Goal: Task Accomplishment & Management: Use online tool/utility

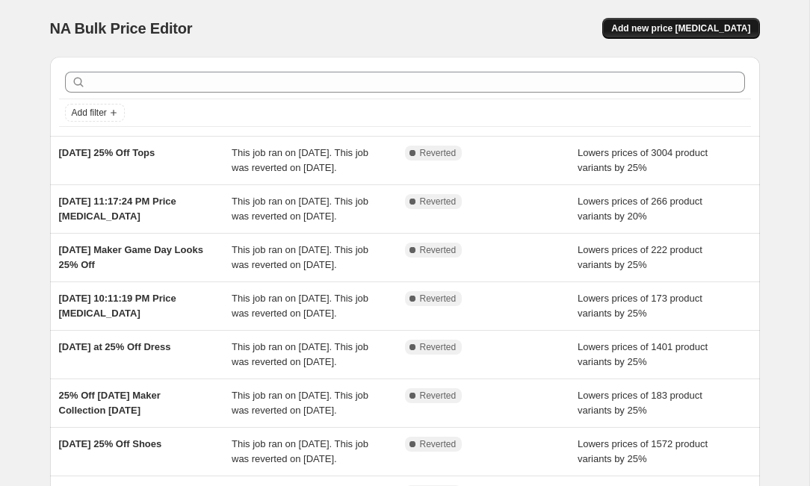
click at [642, 29] on span "Add new price [MEDICAL_DATA]" at bounding box center [680, 28] width 139 height 12
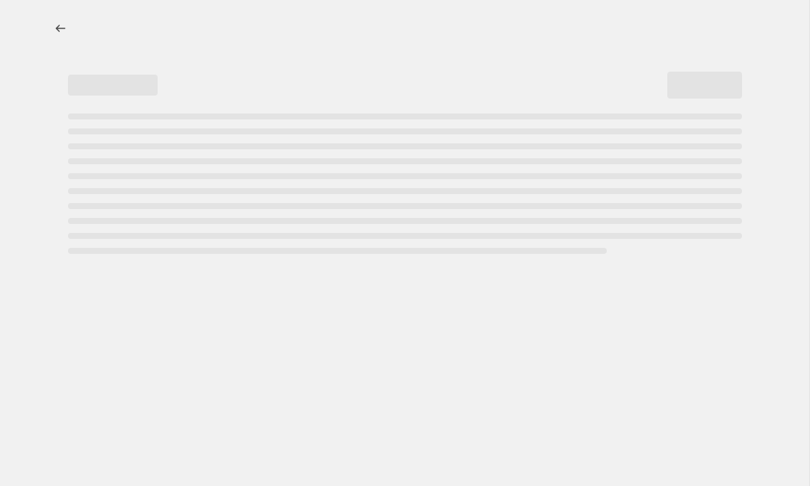
select select "percentage"
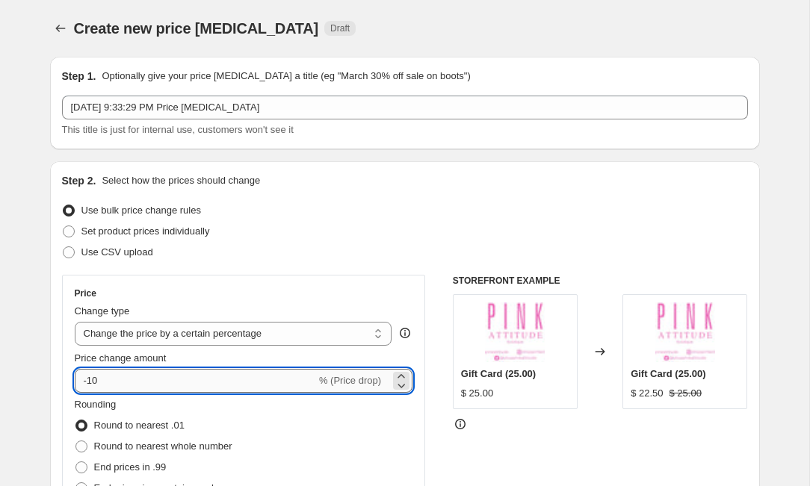
click at [153, 386] on input "-10" at bounding box center [195, 381] width 241 height 24
type input "-1"
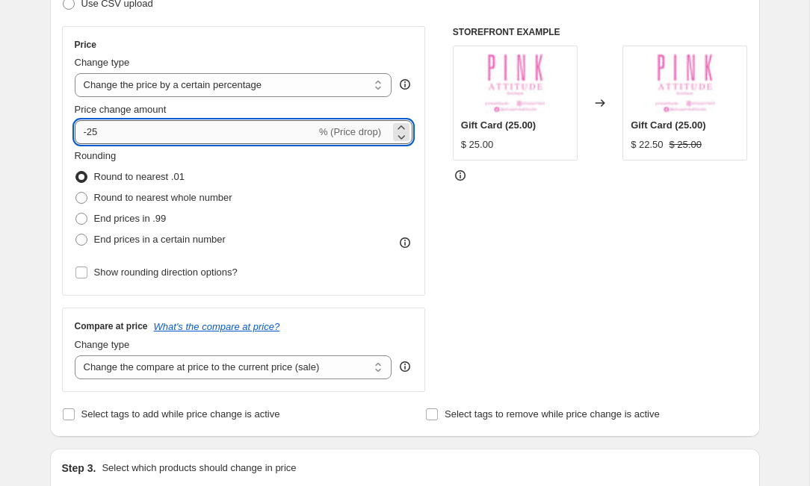
scroll to position [262, 0]
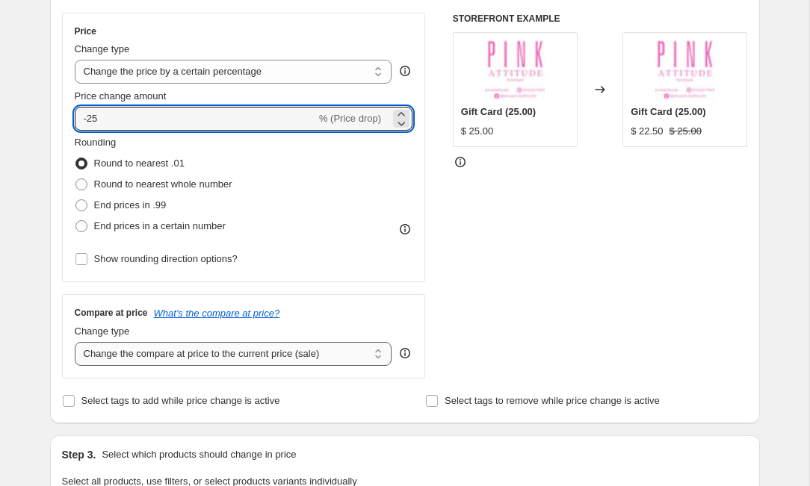
type input "-25"
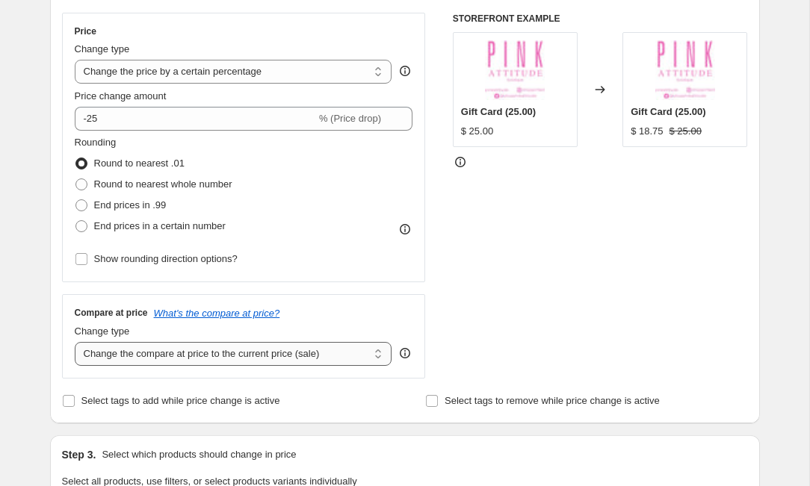
select select "no_change"
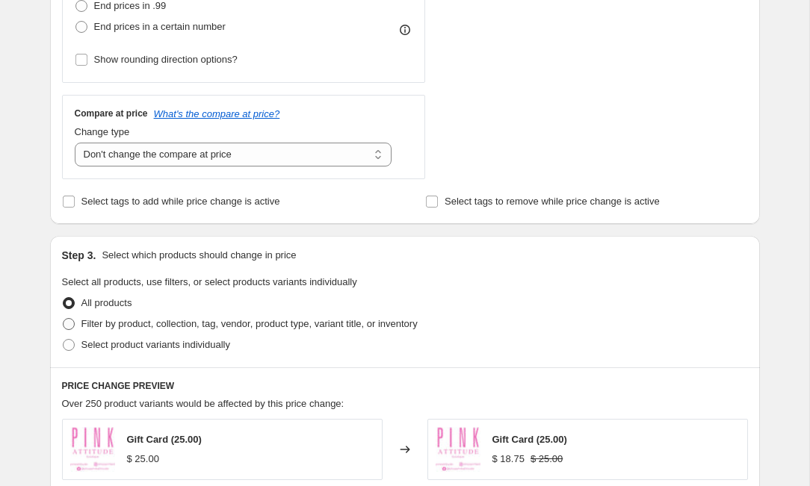
scroll to position [471, 0]
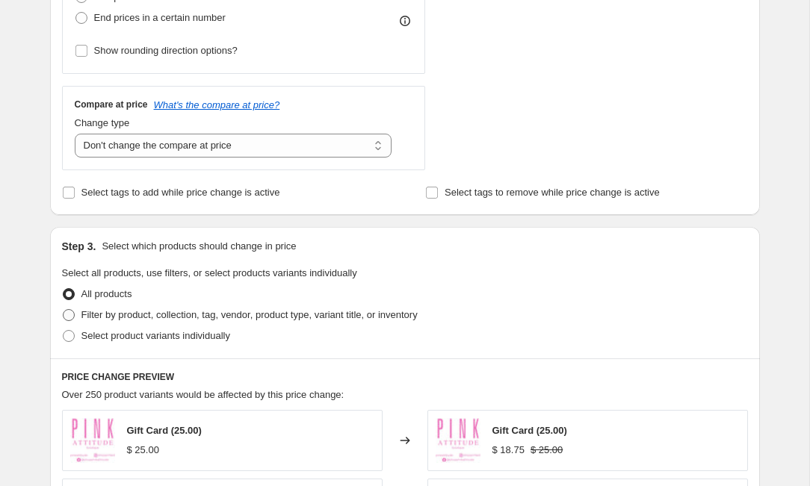
click at [140, 312] on span "Filter by product, collection, tag, vendor, product type, variant title, or inv…" at bounding box center [249, 314] width 336 height 11
click at [63, 310] on input "Filter by product, collection, tag, vendor, product type, variant title, or inv…" at bounding box center [63, 309] width 1 height 1
radio input "true"
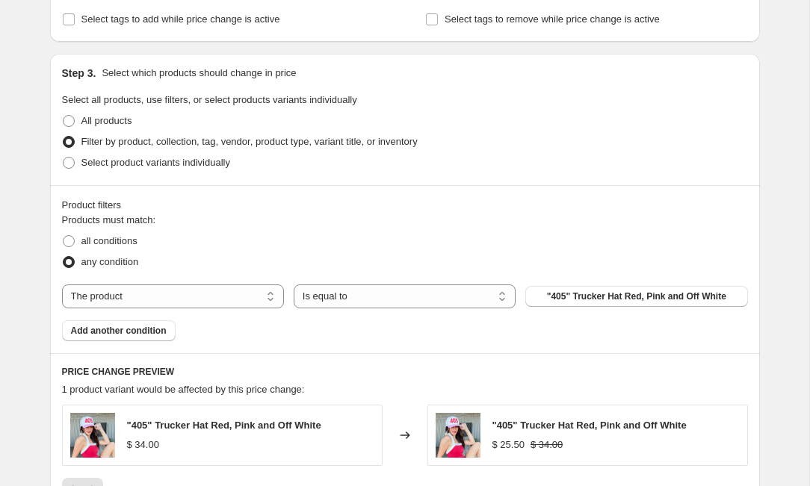
scroll to position [652, 0]
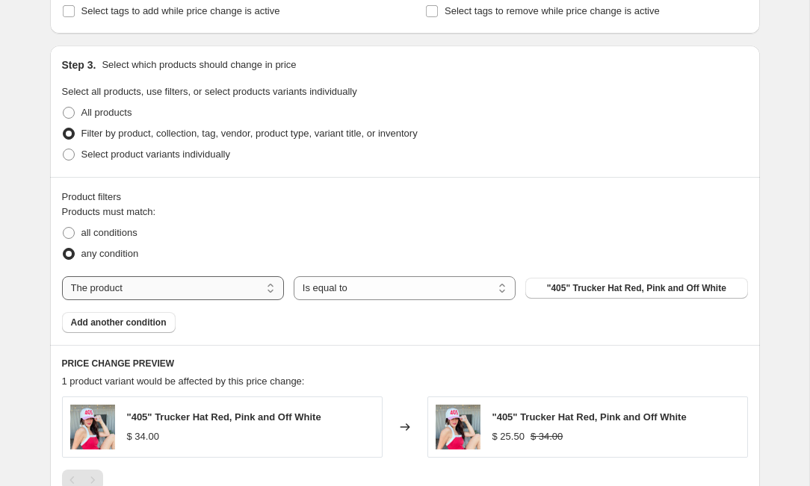
select select "collection"
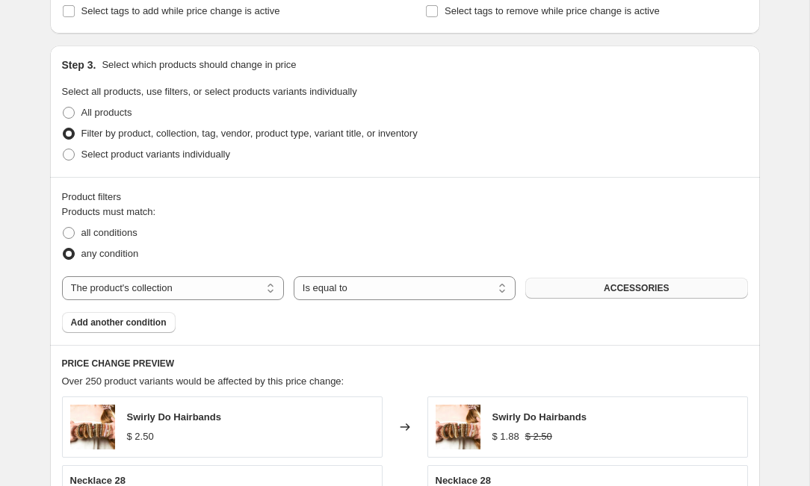
click at [553, 295] on button "ACCESSORIES" at bounding box center [636, 288] width 222 height 21
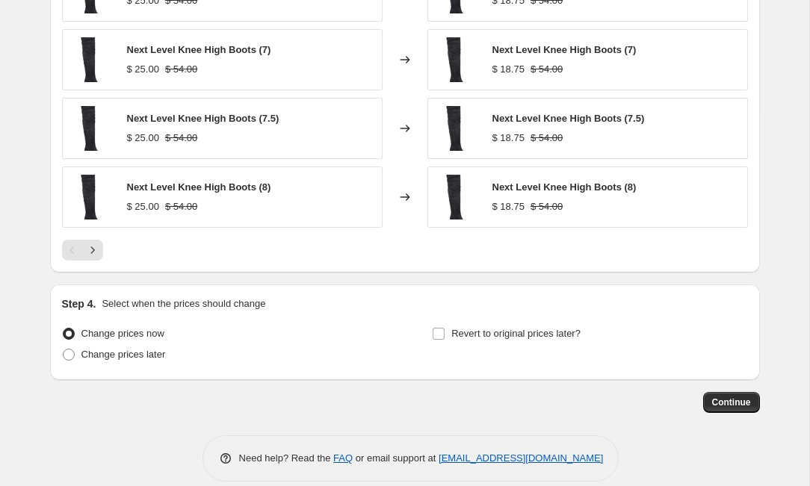
scroll to position [1165, 0]
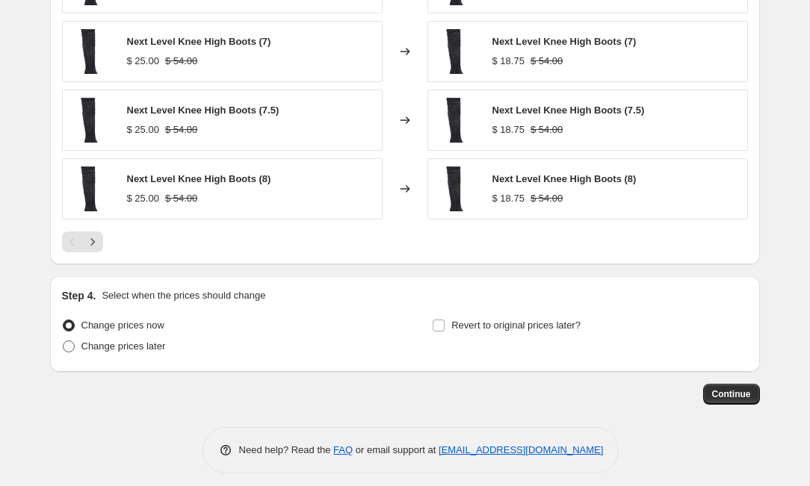
click at [71, 347] on span at bounding box center [69, 347] width 12 height 12
click at [63, 341] on input "Change prices later" at bounding box center [63, 341] width 1 height 1
radio input "true"
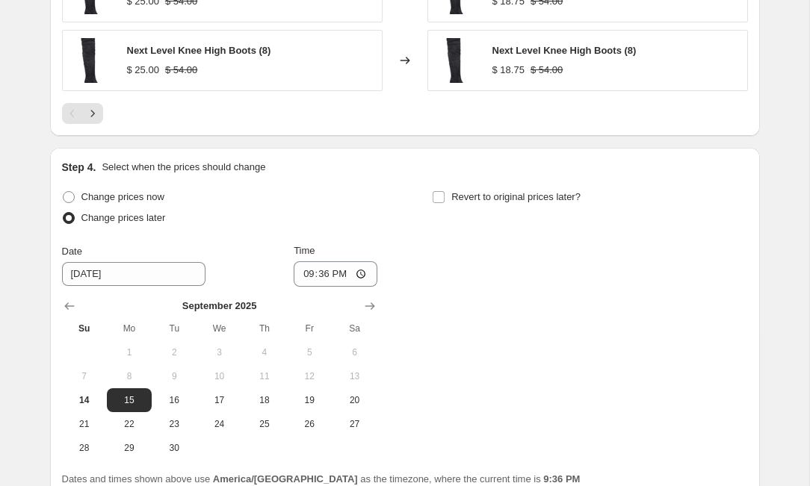
scroll to position [1298, 0]
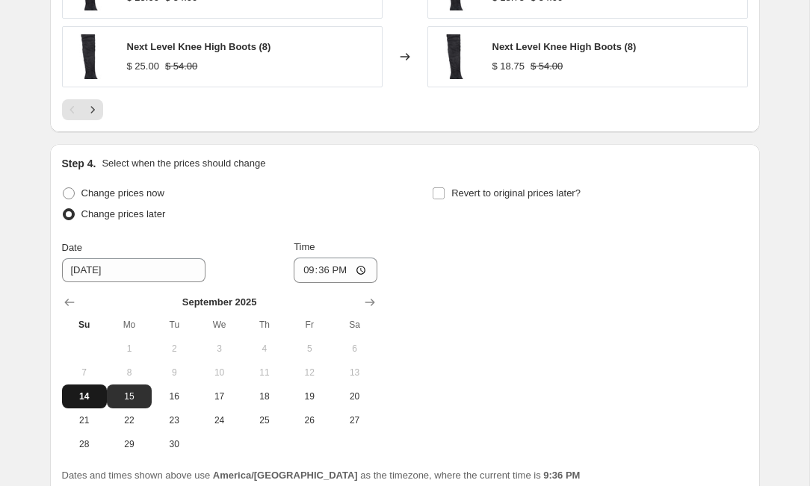
click at [90, 399] on span "14" at bounding box center [84, 397] width 33 height 12
type input "9/14/2025"
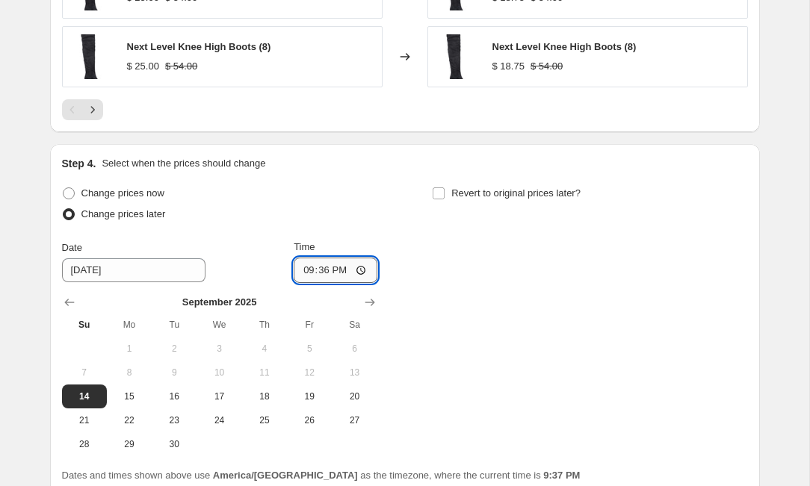
click at [343, 270] on input "21:36" at bounding box center [336, 270] width 84 height 25
click at [326, 275] on input "21:36" at bounding box center [336, 270] width 84 height 25
click at [344, 272] on input "23:36" at bounding box center [336, 270] width 84 height 25
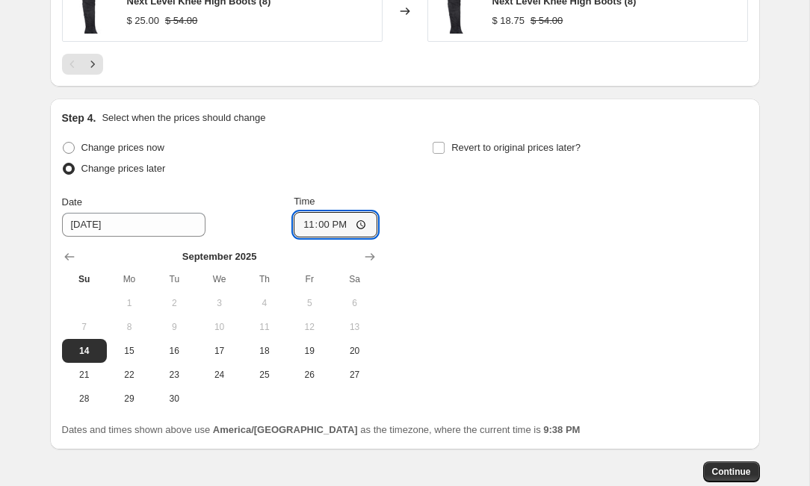
scroll to position [1366, 0]
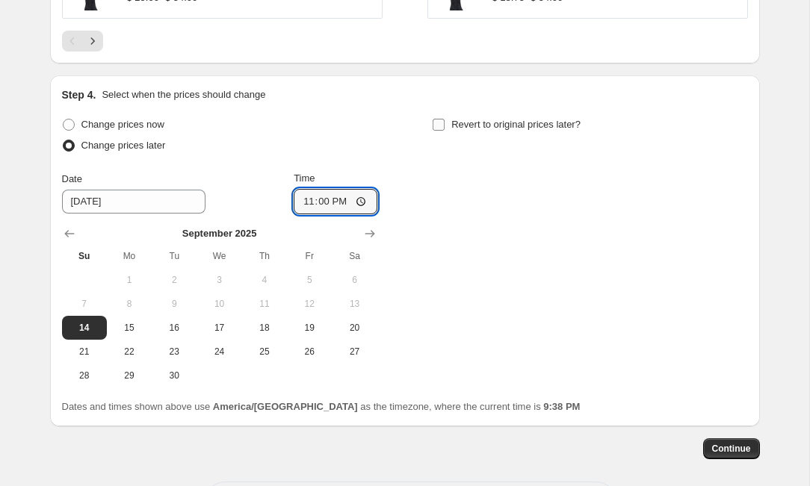
type input "23:00"
click at [443, 128] on input "Revert to original prices later?" at bounding box center [439, 125] width 12 height 12
checkbox input "true"
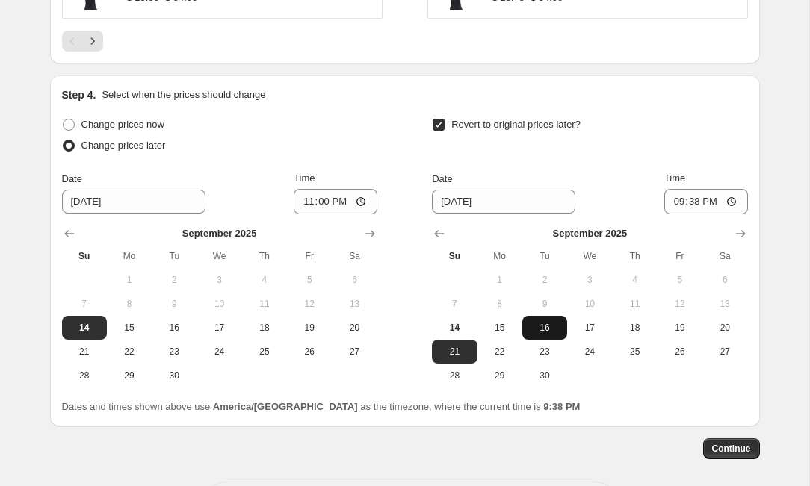
click at [555, 328] on span "16" at bounding box center [544, 328] width 33 height 12
type input "9/16/2025"
click at [697, 202] on input "21:38" at bounding box center [706, 201] width 84 height 25
click at [713, 204] on input "14:38" at bounding box center [706, 201] width 84 height 25
click at [725, 205] on input "14:00" at bounding box center [706, 201] width 84 height 25
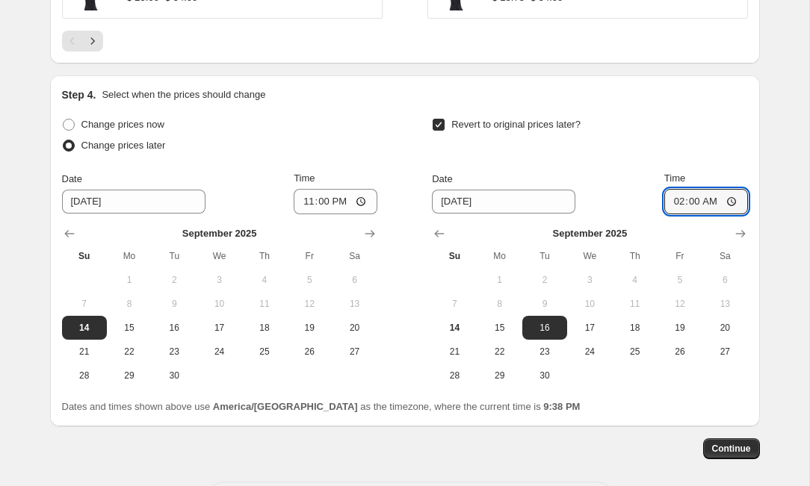
type input "02:00"
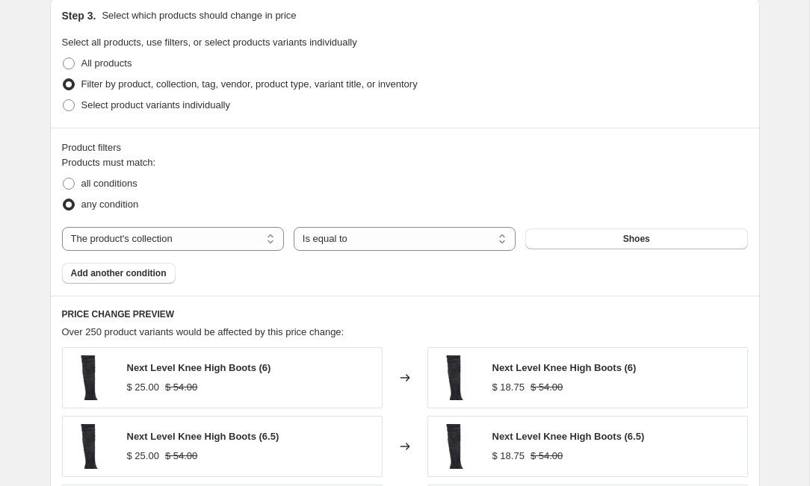
scroll to position [702, 0]
click at [161, 275] on span "Add another condition" at bounding box center [119, 273] width 96 height 12
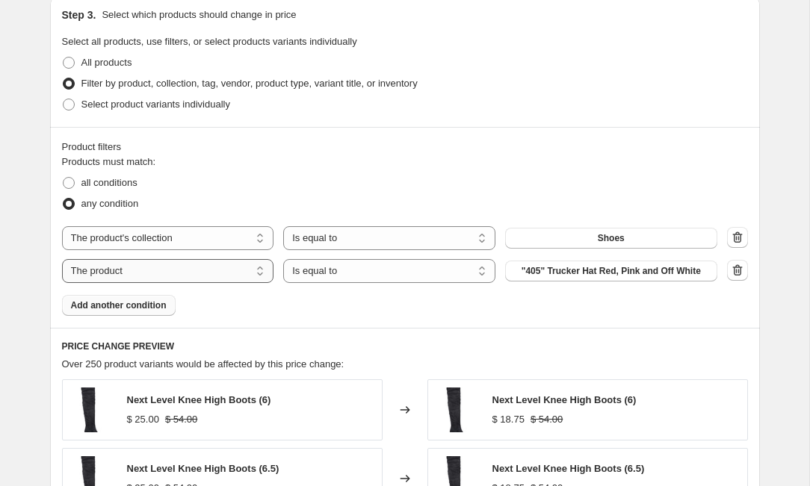
select select "collection"
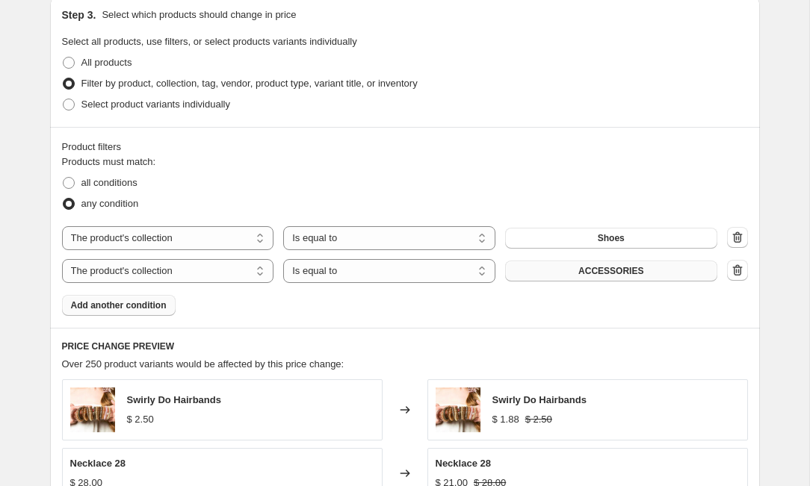
click at [527, 270] on button "ACCESSORIES" at bounding box center [611, 271] width 212 height 21
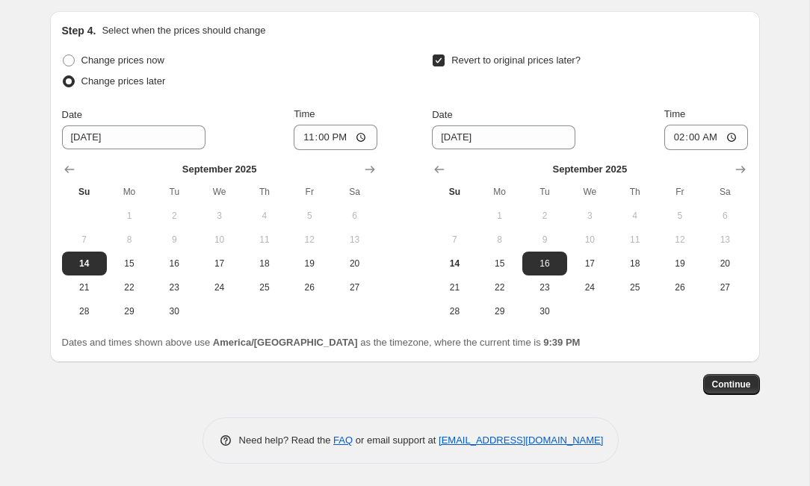
scroll to position [1465, 0]
click at [723, 378] on button "Continue" at bounding box center [731, 384] width 57 height 21
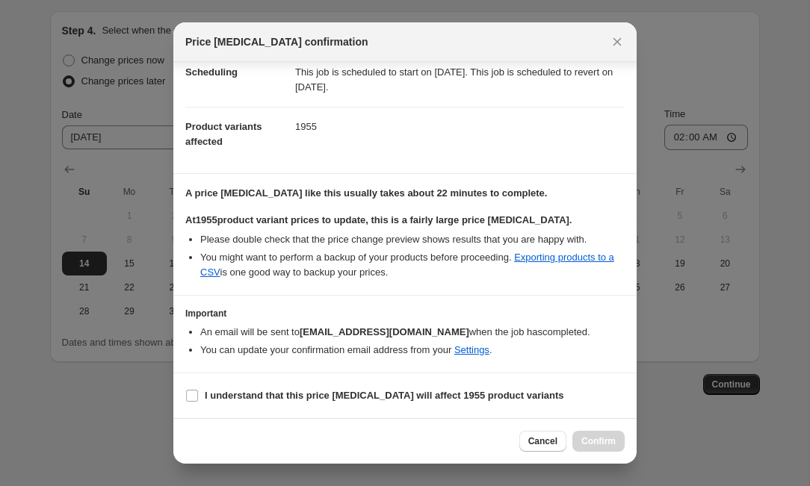
scroll to position [130, 0]
click at [196, 398] on input "I understand that this price change job will affect 1955 product variants" at bounding box center [192, 396] width 12 height 12
checkbox input "true"
click at [598, 438] on span "Confirm" at bounding box center [598, 442] width 34 height 12
